Goal: Transaction & Acquisition: Purchase product/service

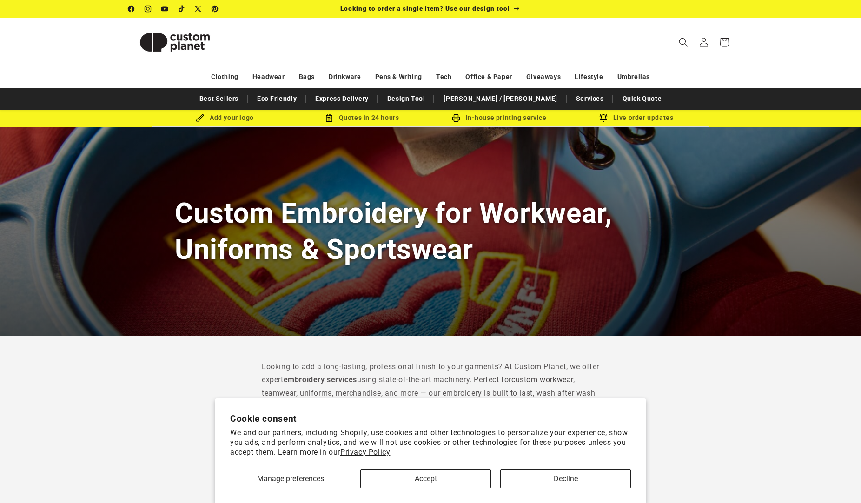
click at [447, 481] on button "Accept" at bounding box center [425, 478] width 131 height 19
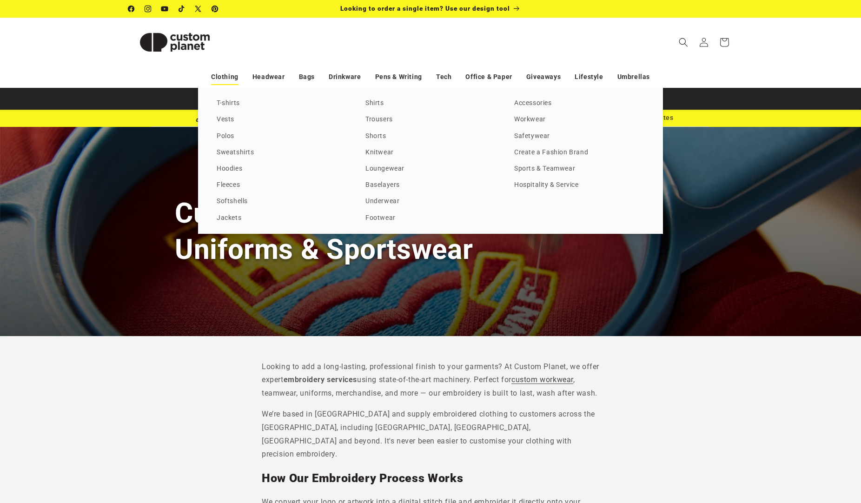
click at [224, 75] on link "Clothing" at bounding box center [224, 77] width 27 height 16
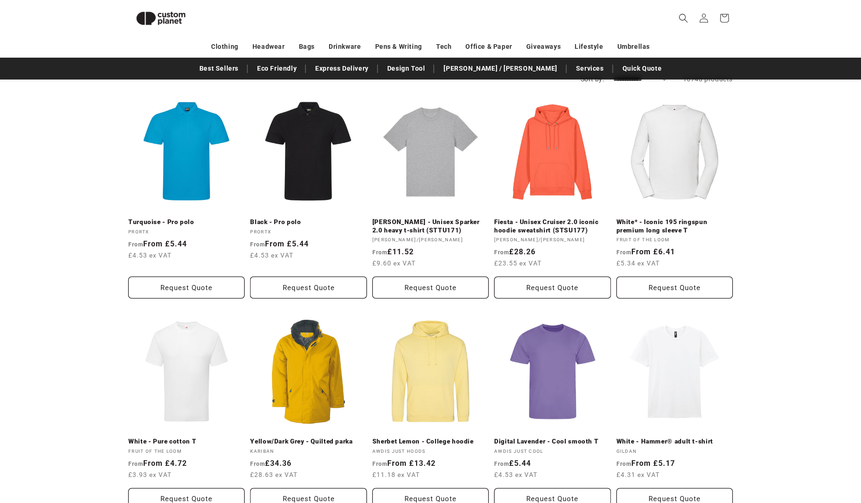
scroll to position [180, 0]
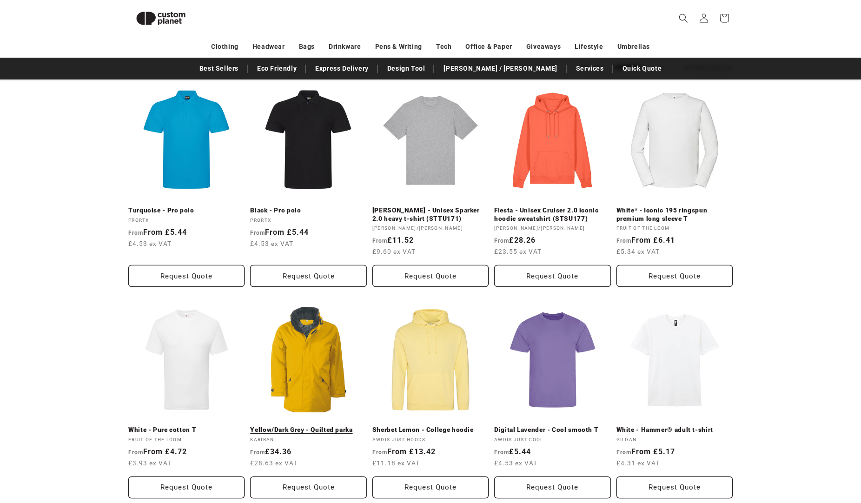
click at [315, 426] on link "Yellow/Dark Grey - Quilted parka" at bounding box center [308, 430] width 116 height 8
